Goal: Task Accomplishment & Management: Use online tool/utility

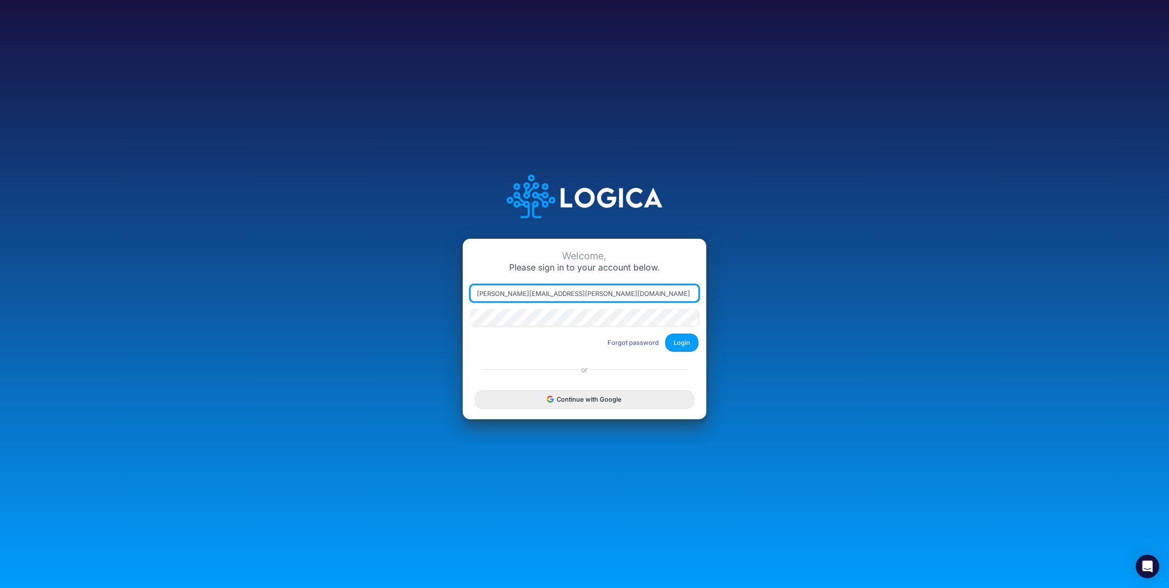
drag, startPoint x: 520, startPoint y: 292, endPoint x: 644, endPoint y: 293, distance: 124.3
click at [639, 293] on input "[PERSON_NAME][EMAIL_ADDRESS][PERSON_NAME][DOMAIN_NAME]" at bounding box center [585, 293] width 228 height 17
type input "carissa.castro+cquence@logica.cloud"
click at [682, 339] on button "Login" at bounding box center [681, 343] width 33 height 18
